Goal: Task Accomplishment & Management: Complete application form

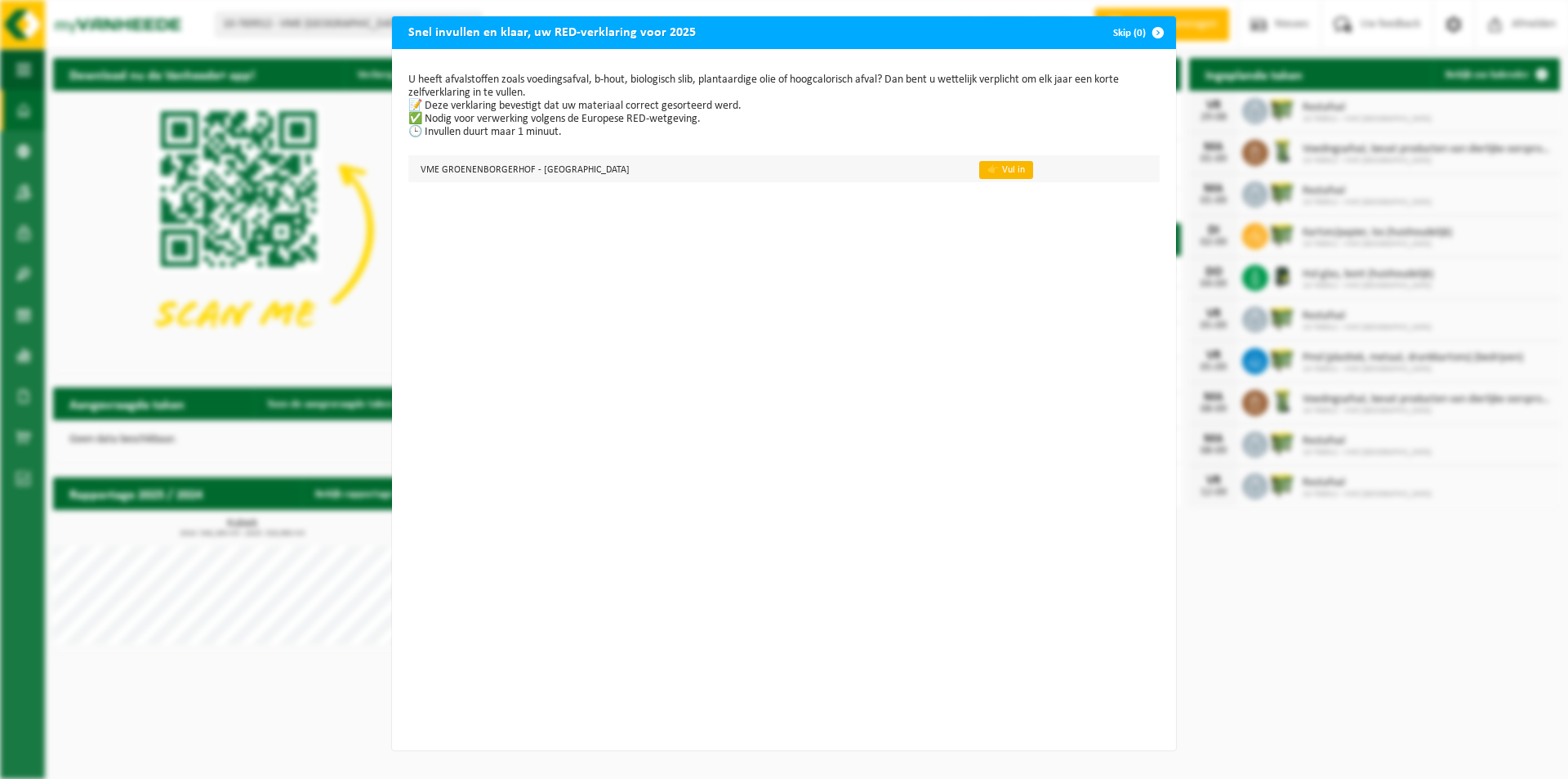
click at [979, 172] on link "👉 Vul in" at bounding box center [1006, 169] width 54 height 18
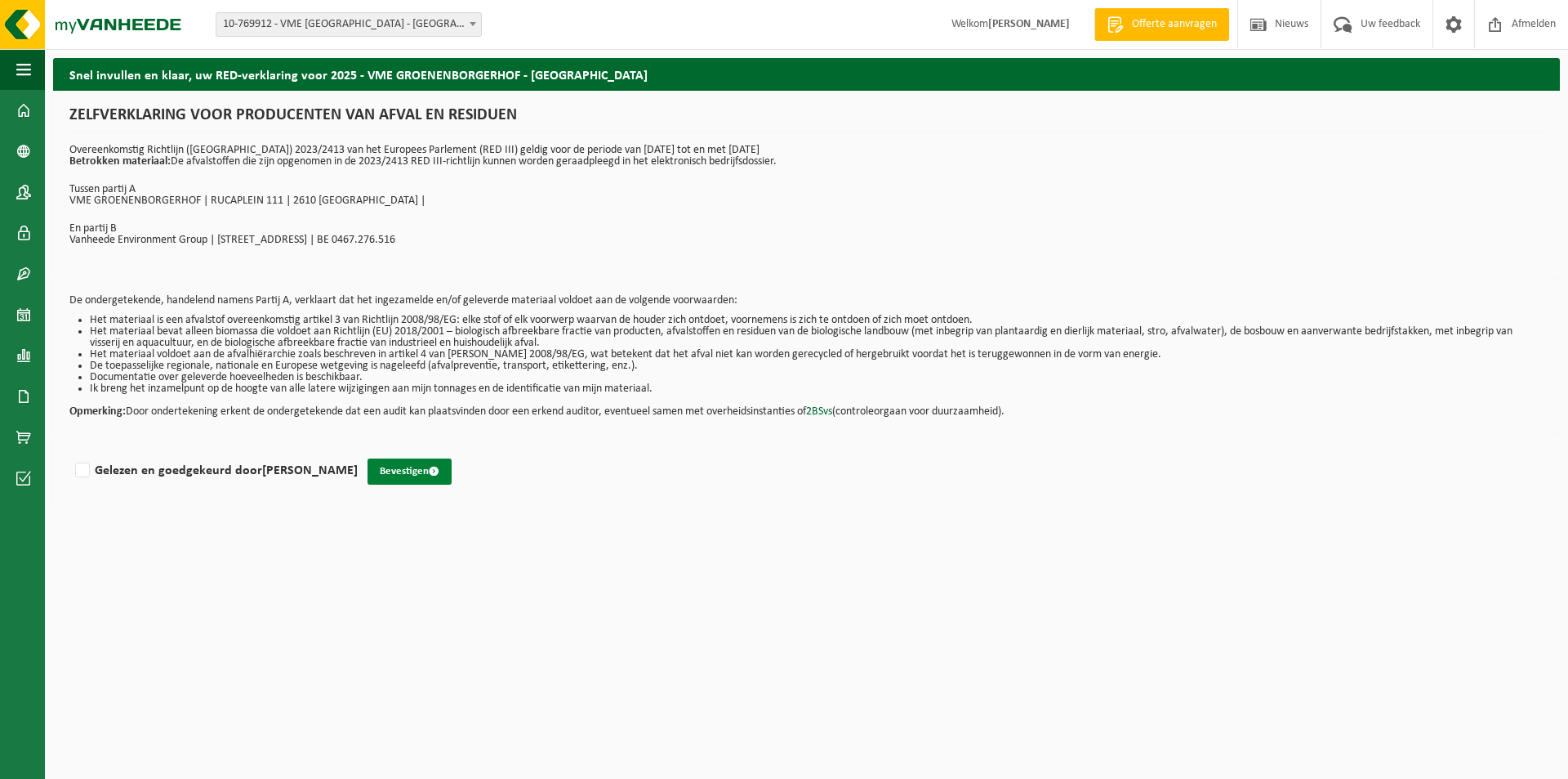
click at [399, 471] on button "Bevestigen" at bounding box center [409, 471] width 84 height 26
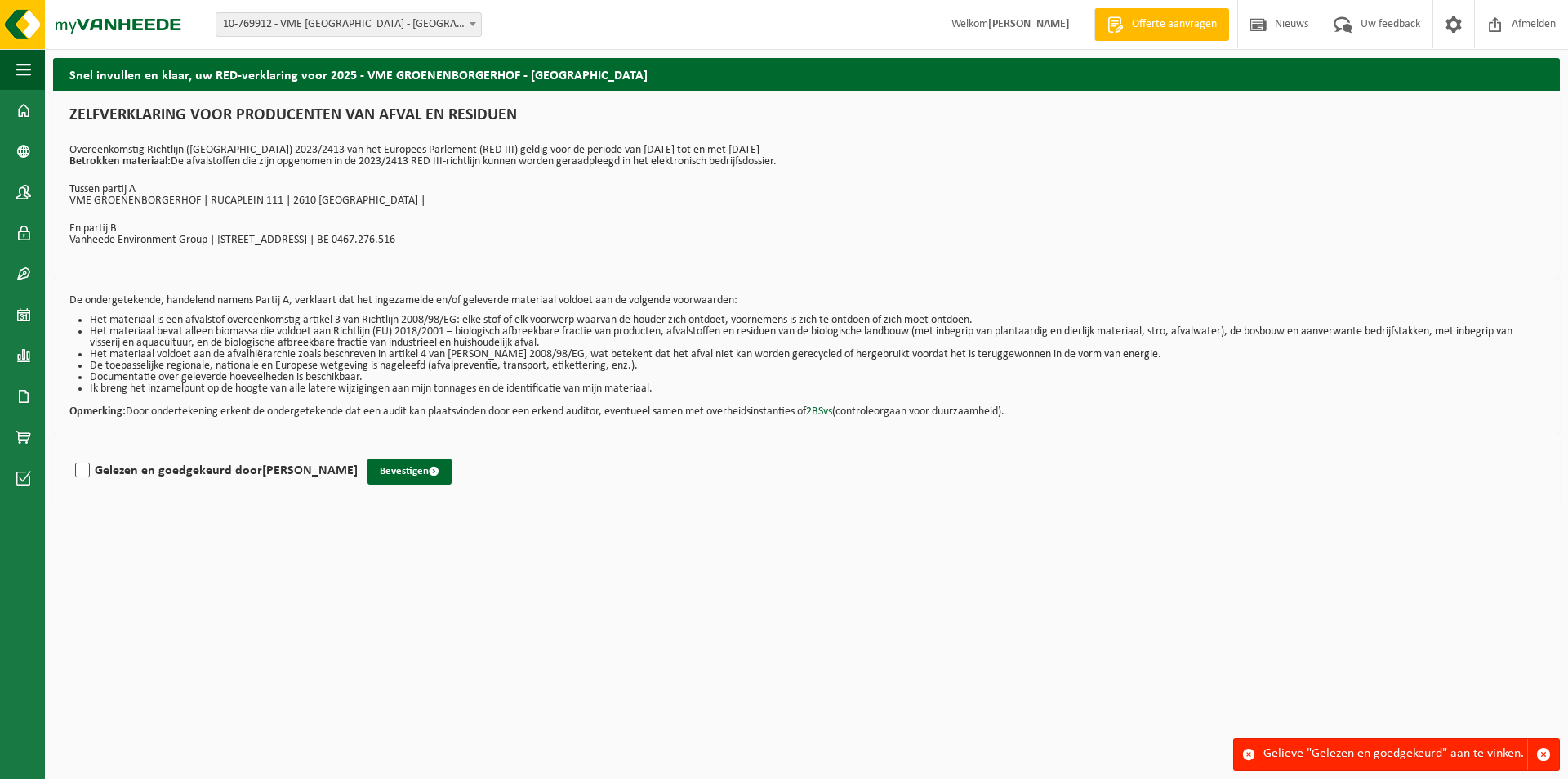
click at [82, 468] on label "Gelezen en goedgekeurd door [PERSON_NAME]" at bounding box center [215, 470] width 286 height 24
click at [358, 450] on input "Gelezen en goedgekeurd door [PERSON_NAME]" at bounding box center [358, 449] width 1 height 1
checkbox input "true"
click at [437, 471] on span "submit" at bounding box center [434, 471] width 11 height 11
